Goal: Go to known website: Access a specific website the user already knows

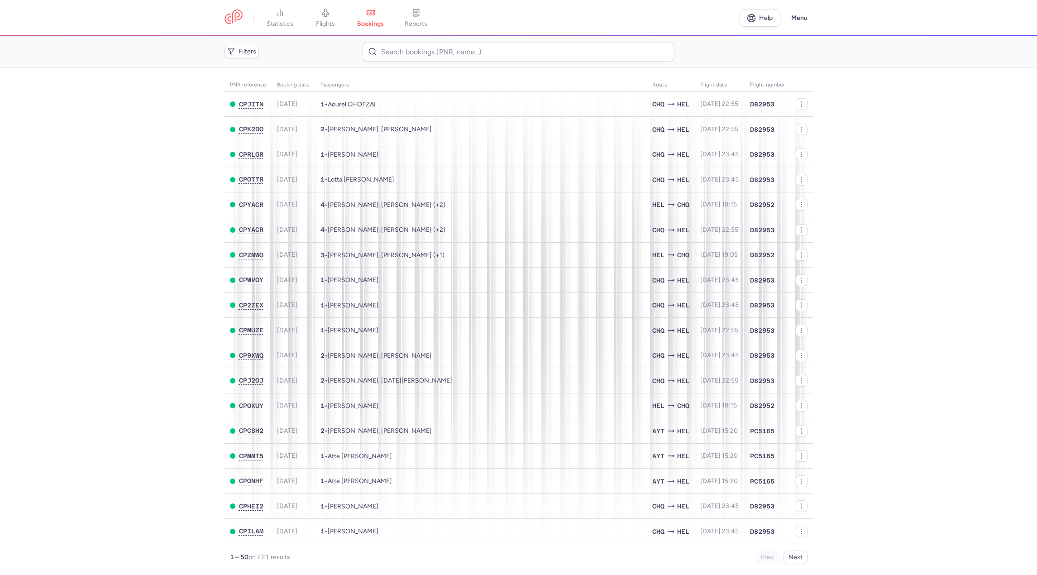
click at [325, 14] on icon at bounding box center [325, 13] width 7 height 8
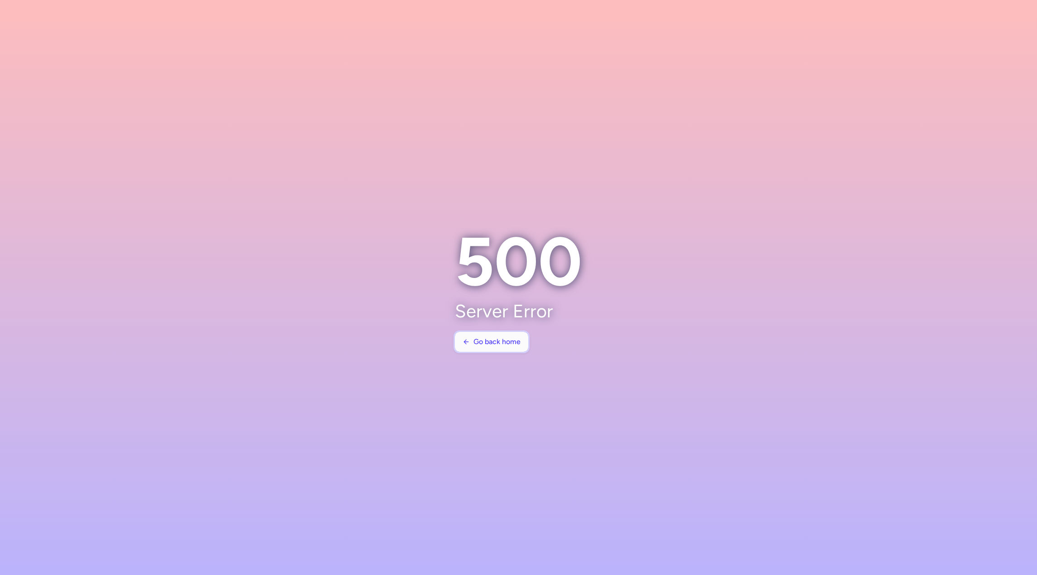
click at [492, 340] on span "Go back home" at bounding box center [496, 342] width 47 height 8
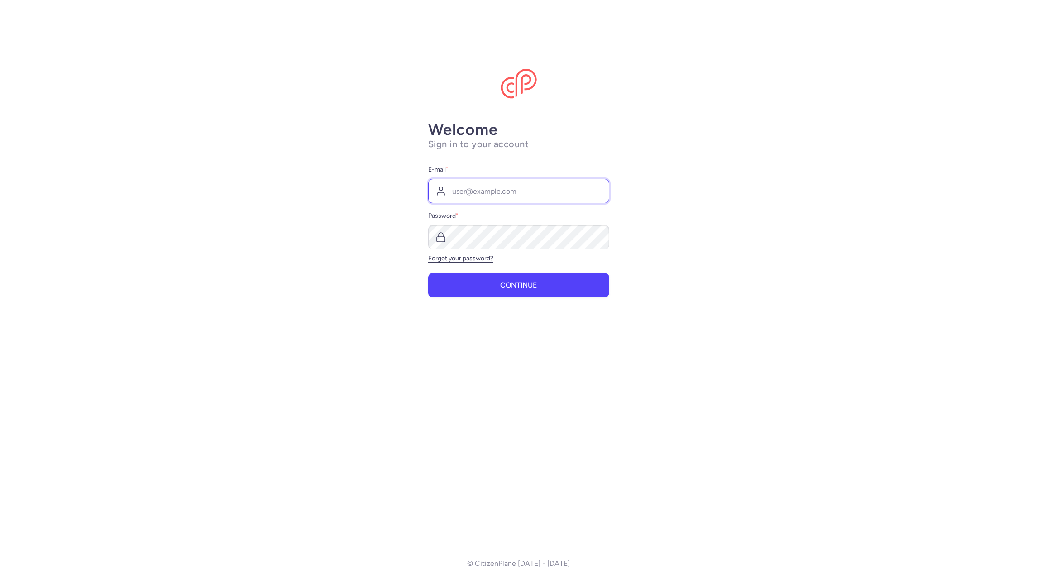
type input "[PERSON_NAME][EMAIL_ADDRESS][PERSON_NAME][DOMAIN_NAME]"
click at [495, 284] on button "Continue" at bounding box center [518, 284] width 181 height 24
